Goal: Task Accomplishment & Management: Complete application form

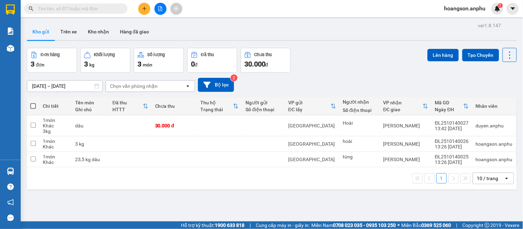
click at [146, 7] on icon "plus" at bounding box center [144, 8] width 5 height 5
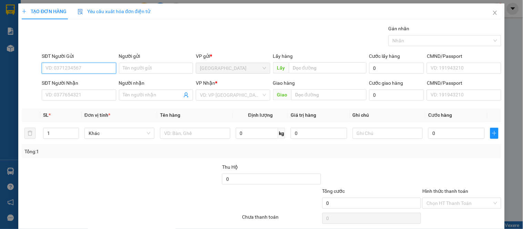
click at [73, 68] on input "SĐT Người Gửi" at bounding box center [79, 68] width 74 height 11
type input "0919268522"
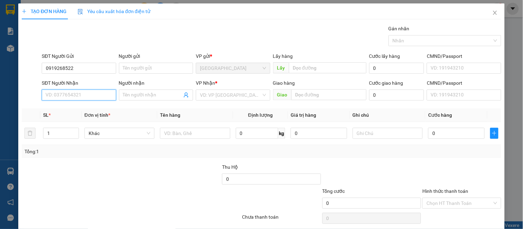
click at [58, 97] on input "SĐT Người Nhận" at bounding box center [79, 95] width 74 height 11
type input "0354167139"
click at [89, 109] on div "0354167139" at bounding box center [78, 109] width 65 height 8
type input "30.000"
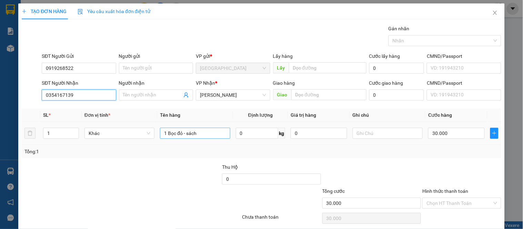
type input "0354167139"
click at [208, 135] on input "1 Bọc đỏ - sách" at bounding box center [195, 133] width 70 height 11
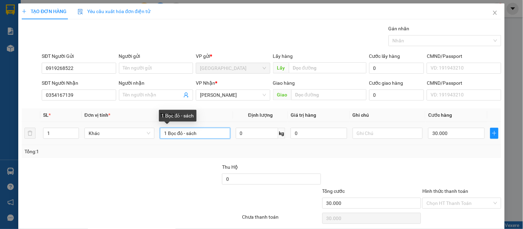
click at [208, 135] on input "1 Bọc đỏ - sách" at bounding box center [195, 133] width 70 height 11
click at [196, 133] on input "1 Bọc đỏ - sách" at bounding box center [195, 133] width 70 height 11
drag, startPoint x: 196, startPoint y: 133, endPoint x: 167, endPoint y: 135, distance: 29.0
click at [167, 135] on input "1 Bọc đỏ - sách" at bounding box center [195, 133] width 70 height 11
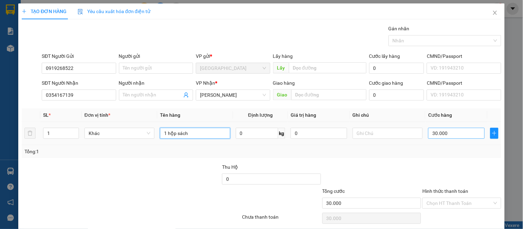
type input "1 hộp sách"
click at [445, 129] on input "30.000" at bounding box center [456, 133] width 57 height 11
type input "4"
type input "00.004"
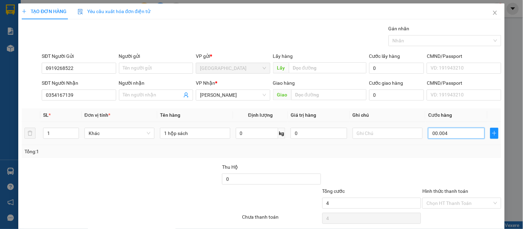
type input "40"
type input "0.000.040"
click at [382, 126] on td at bounding box center [388, 133] width 76 height 23
type input "40.000"
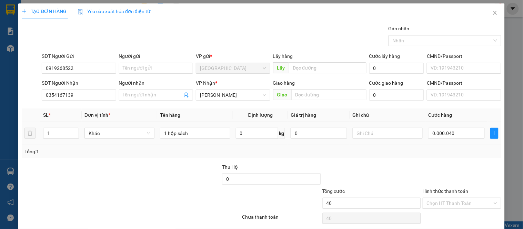
type input "40.000"
click at [379, 129] on input "text" at bounding box center [388, 133] width 70 height 11
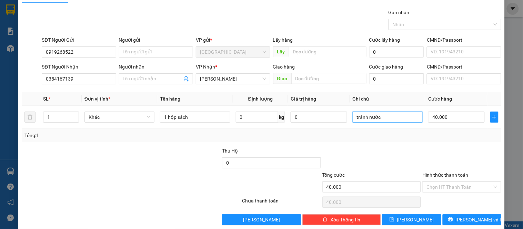
scroll to position [26, 0]
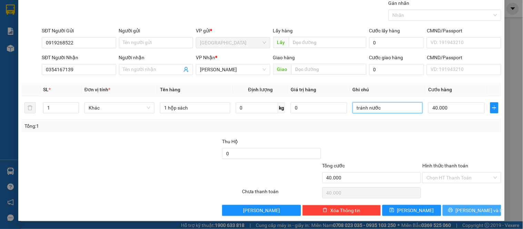
type input "tránh nước"
click at [453, 213] on icon "printer" at bounding box center [450, 210] width 5 height 5
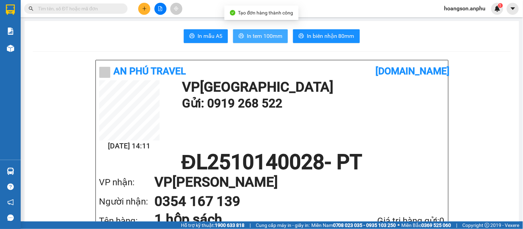
click at [268, 40] on span "In tem 100mm" at bounding box center [265, 36] width 36 height 9
click at [274, 39] on span "In tem 100mm" at bounding box center [265, 36] width 36 height 9
click at [267, 36] on span "In tem 100mm" at bounding box center [265, 36] width 36 height 9
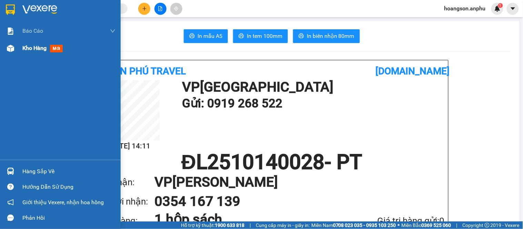
click at [14, 52] on div at bounding box center [10, 48] width 12 height 12
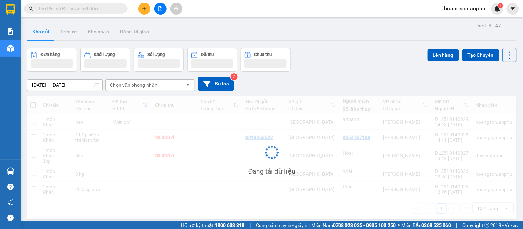
scroll to position [32, 0]
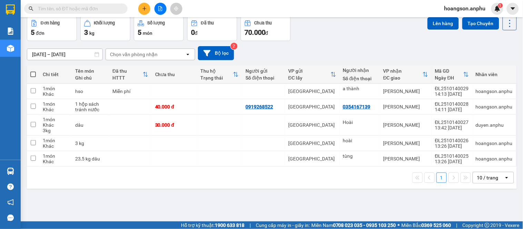
click at [161, 10] on icon "file-add" at bounding box center [160, 8] width 5 height 5
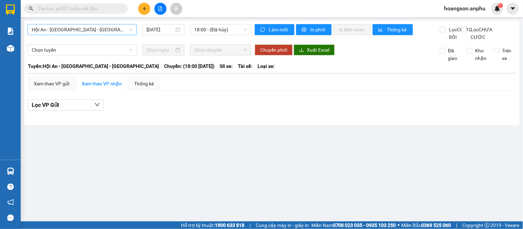
click at [85, 34] on span "Hội An - Nha Trang - Đà Lạt" at bounding box center [82, 29] width 101 height 10
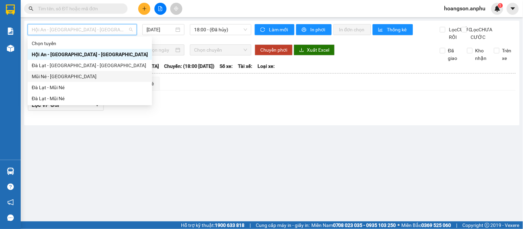
click at [50, 73] on div "Mũi Né - Đà Lạt" at bounding box center [90, 77] width 116 height 8
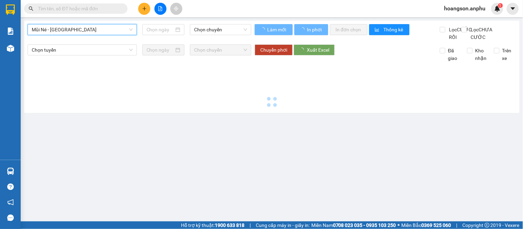
type input "14/10/2025"
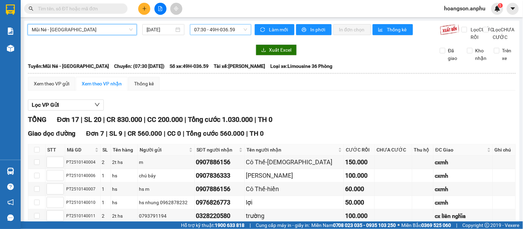
click at [210, 30] on span "07:30 - 49H-036.59" at bounding box center [220, 29] width 53 height 10
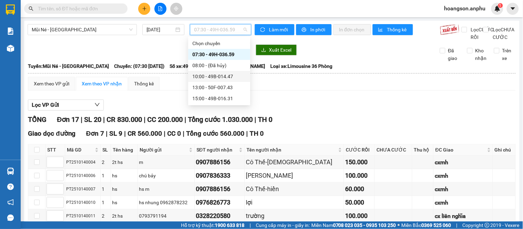
click at [209, 80] on div "10:00 - 49B-014.47" at bounding box center [219, 77] width 54 height 8
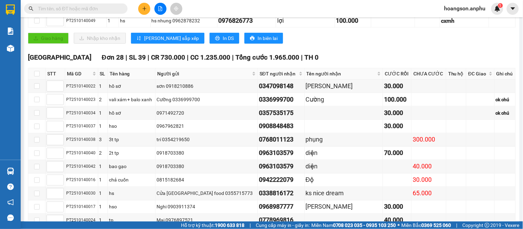
scroll to position [115, 0]
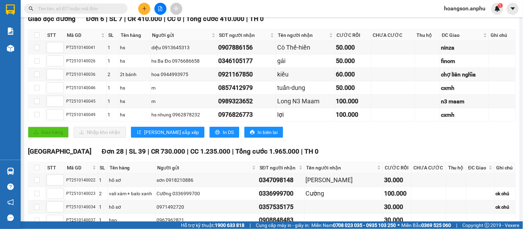
click at [42, 174] on th at bounding box center [36, 167] width 17 height 11
click at [35, 171] on input "checkbox" at bounding box center [37, 168] width 6 height 6
checkbox input "true"
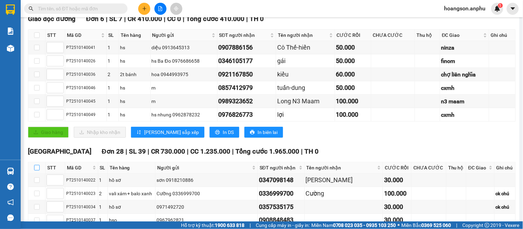
checkbox input "true"
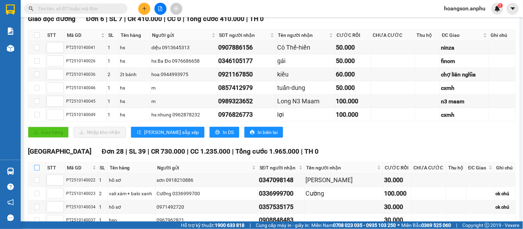
checkbox input "true"
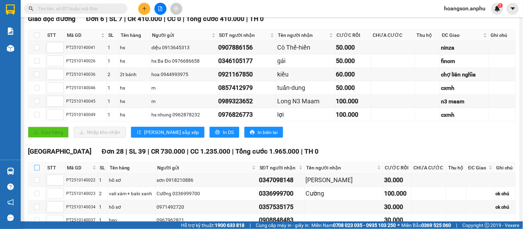
checkbox input "true"
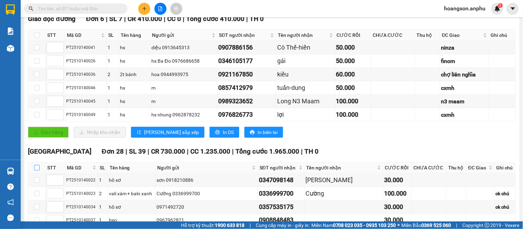
checkbox input "true"
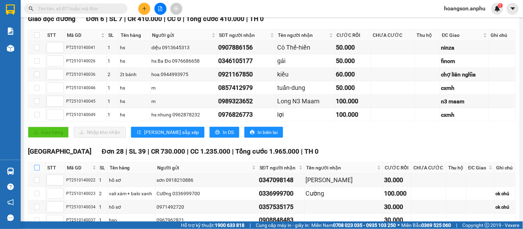
checkbox input "true"
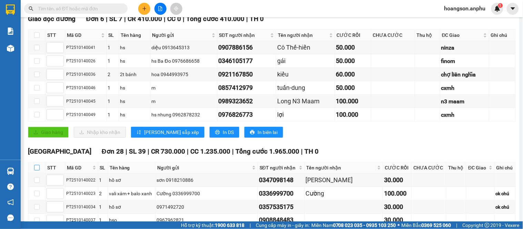
checkbox input "true"
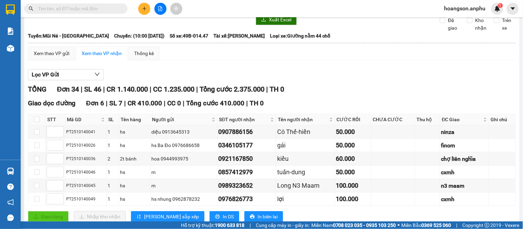
scroll to position [0, 0]
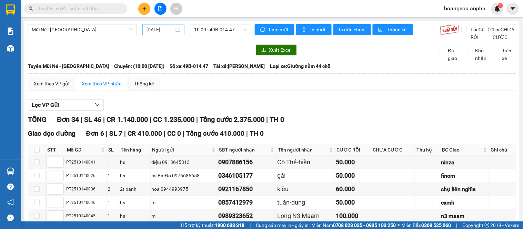
click at [167, 27] on input "14/10/2025" at bounding box center [161, 30] width 28 height 8
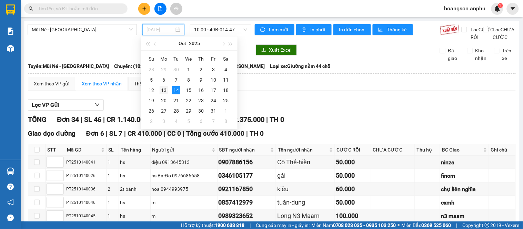
click at [161, 90] on div "13" at bounding box center [164, 90] width 8 height 8
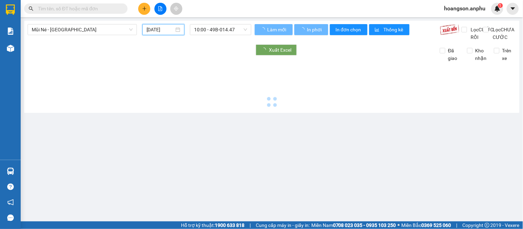
type input "13/10/2025"
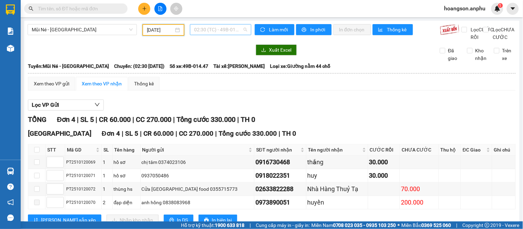
click at [208, 32] on span "02:30 (TC) - 49B-014.47" at bounding box center [220, 29] width 53 height 10
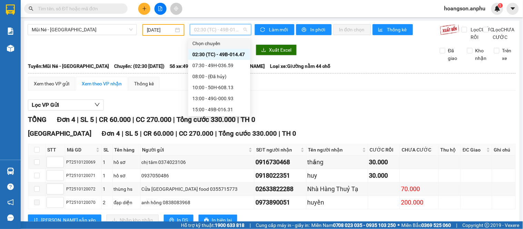
click at [141, 56] on div at bounding box center [140, 49] width 224 height 11
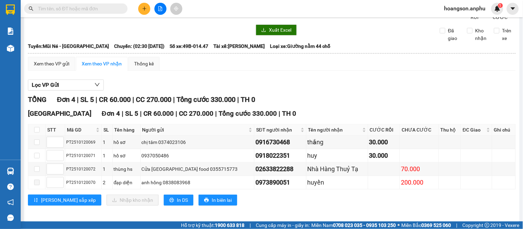
scroll to position [31, 0]
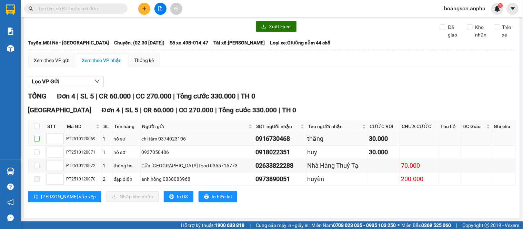
click at [36, 138] on input "checkbox" at bounding box center [37, 139] width 6 height 6
checkbox input "true"
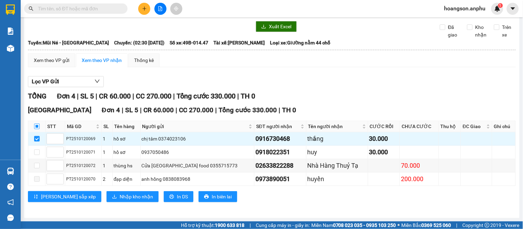
click at [37, 129] on input "checkbox" at bounding box center [37, 127] width 6 height 6
checkbox input "true"
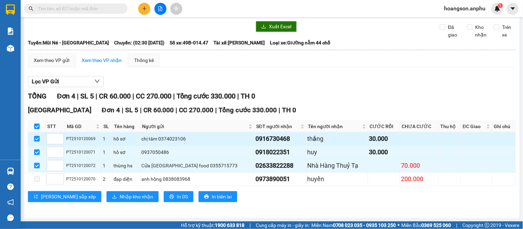
click at [36, 140] on input "checkbox" at bounding box center [37, 139] width 6 height 6
checkbox input "false"
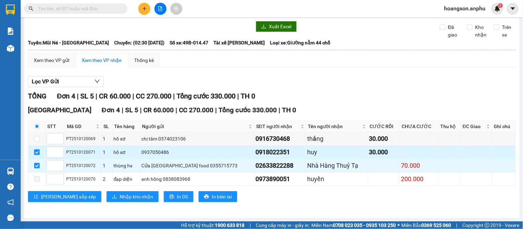
click at [36, 150] on input "checkbox" at bounding box center [37, 153] width 6 height 6
checkbox input "false"
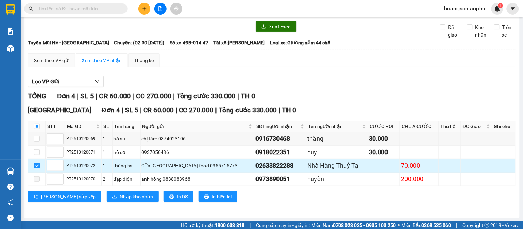
click at [37, 162] on label at bounding box center [37, 166] width 6 height 8
click at [37, 163] on input "checkbox" at bounding box center [37, 166] width 6 height 6
checkbox input "false"
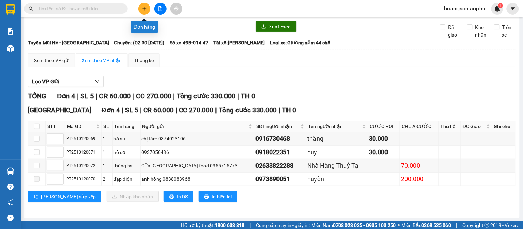
click at [146, 9] on icon "plus" at bounding box center [144, 8] width 4 height 0
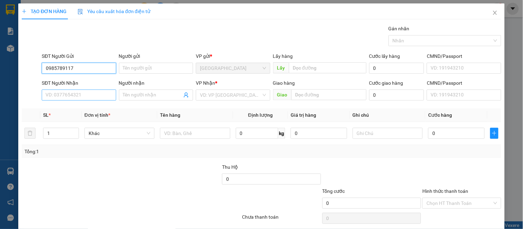
type input "0985789117"
click at [93, 92] on input "SĐT Người Nhận" at bounding box center [79, 95] width 74 height 11
type input "0919812378"
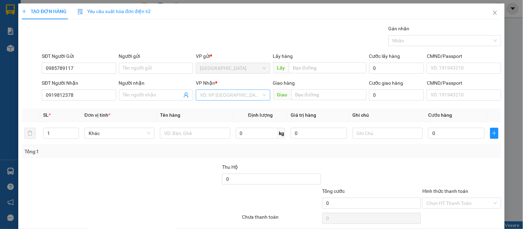
drag, startPoint x: 235, startPoint y: 92, endPoint x: 232, endPoint y: 99, distance: 7.4
click at [235, 92] on input "search" at bounding box center [230, 95] width 61 height 10
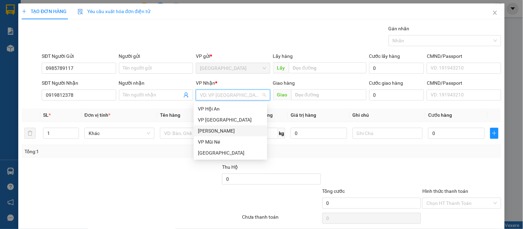
click at [211, 130] on div "Phan Thiết" at bounding box center [230, 131] width 65 height 8
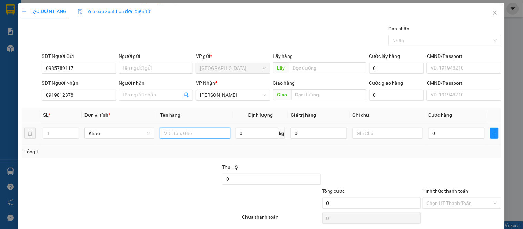
click at [204, 137] on input "text" at bounding box center [195, 133] width 70 height 11
type input "hso"
click at [443, 137] on input "0" at bounding box center [456, 133] width 57 height 11
type input "30"
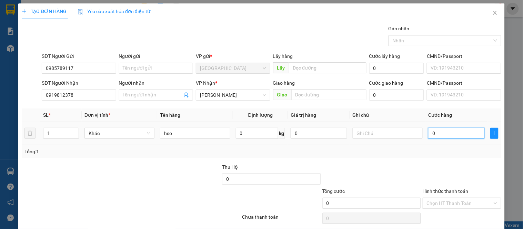
type input "30"
type input "30.000"
click at [427, 157] on div "Tổng: 1" at bounding box center [262, 151] width 480 height 13
click at [441, 197] on div "Hình thức thanh toán" at bounding box center [461, 193] width 79 height 10
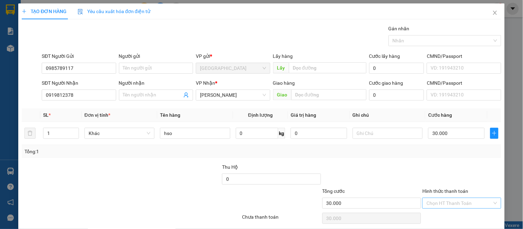
drag, startPoint x: 441, startPoint y: 209, endPoint x: 442, endPoint y: 205, distance: 3.7
click at [442, 206] on div "Chọn HT Thanh Toán" at bounding box center [461, 203] width 79 height 11
click at [449, 182] on div "Tại văn phòng" at bounding box center [458, 179] width 70 height 8
type input "0"
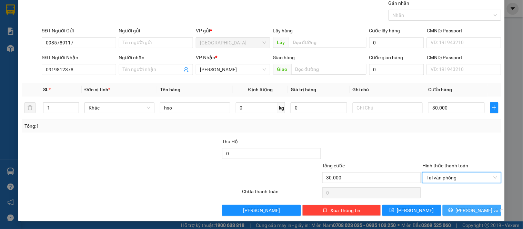
click at [481, 208] on button "Lưu và In" at bounding box center [472, 210] width 59 height 11
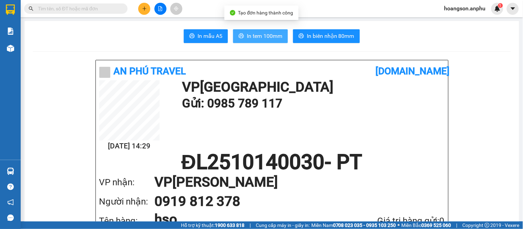
click at [260, 29] on button "In tem 100mm" at bounding box center [260, 36] width 55 height 14
